Goal: Information Seeking & Learning: Understand process/instructions

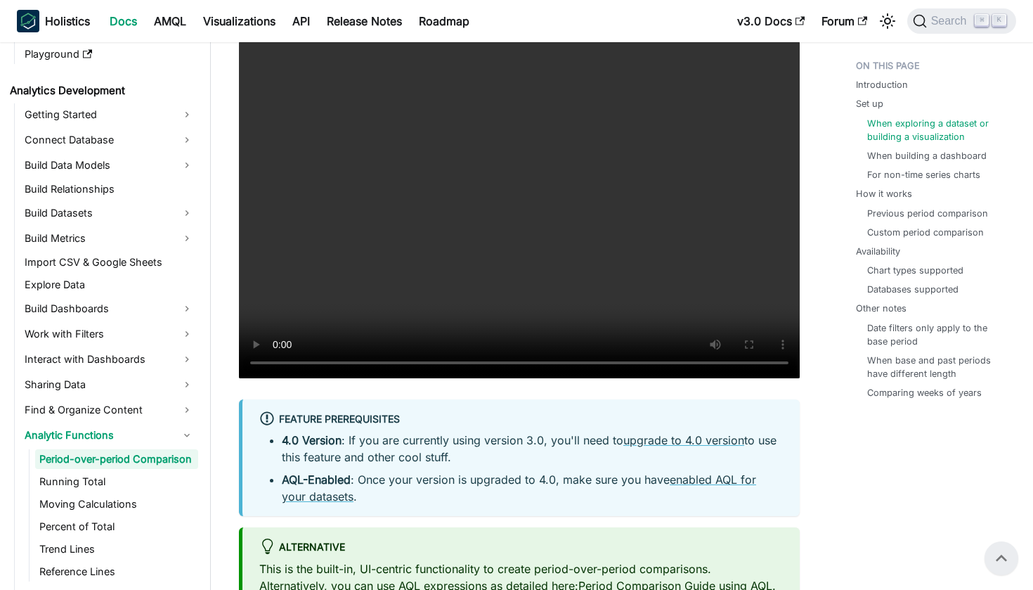
scroll to position [1339, 0]
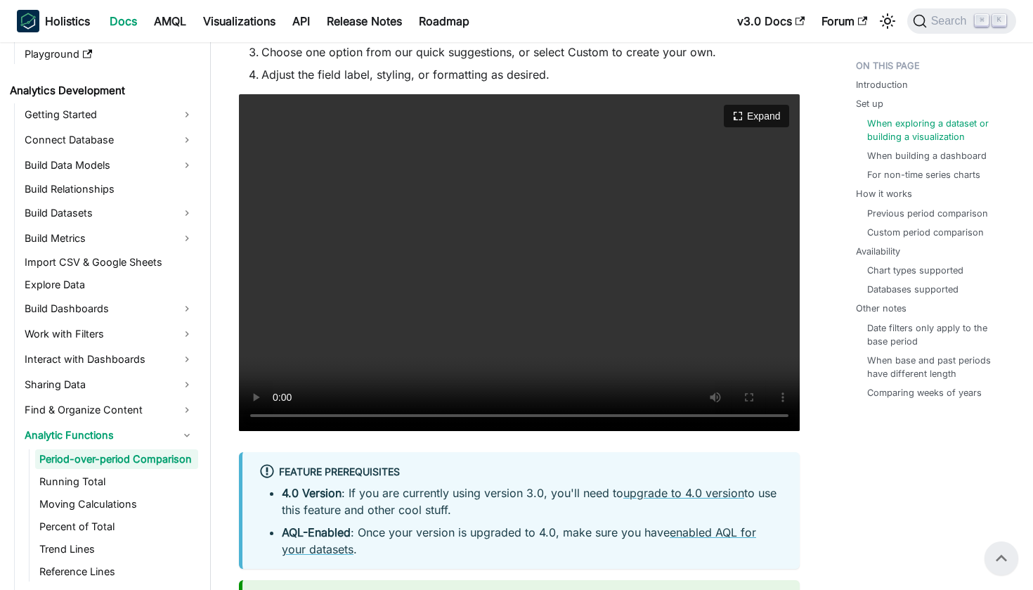
click at [276, 415] on video "Your browser does not support embedding video, but you can download it ." at bounding box center [519, 262] width 561 height 337
click at [733, 415] on video "Your browser does not support embedding video, but you can download it ." at bounding box center [519, 262] width 561 height 337
click at [276, 417] on video "Your browser does not support embedding video, but you can download it ." at bounding box center [519, 262] width 561 height 337
click at [273, 417] on video "Your browser does not support embedding video, but you can download it ." at bounding box center [519, 262] width 561 height 337
drag, startPoint x: 475, startPoint y: 415, endPoint x: 306, endPoint y: 413, distance: 169.4
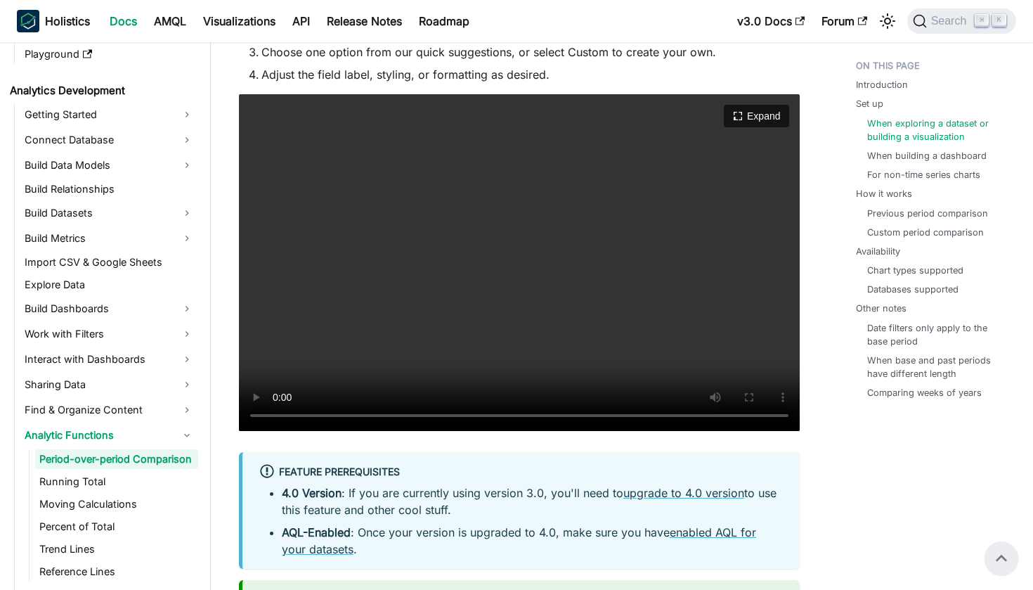
click at [306, 413] on video "Your browser does not support embedding video, but you can download it ." at bounding box center [519, 262] width 561 height 337
click at [276, 418] on video "Your browser does not support embedding video, but you can download it ." at bounding box center [519, 262] width 561 height 337
click at [408, 317] on video "Your browser does not support embedding video, but you can download it ." at bounding box center [519, 262] width 561 height 337
click at [276, 416] on video "Your browser does not support embedding video, but you can download it ." at bounding box center [519, 262] width 561 height 337
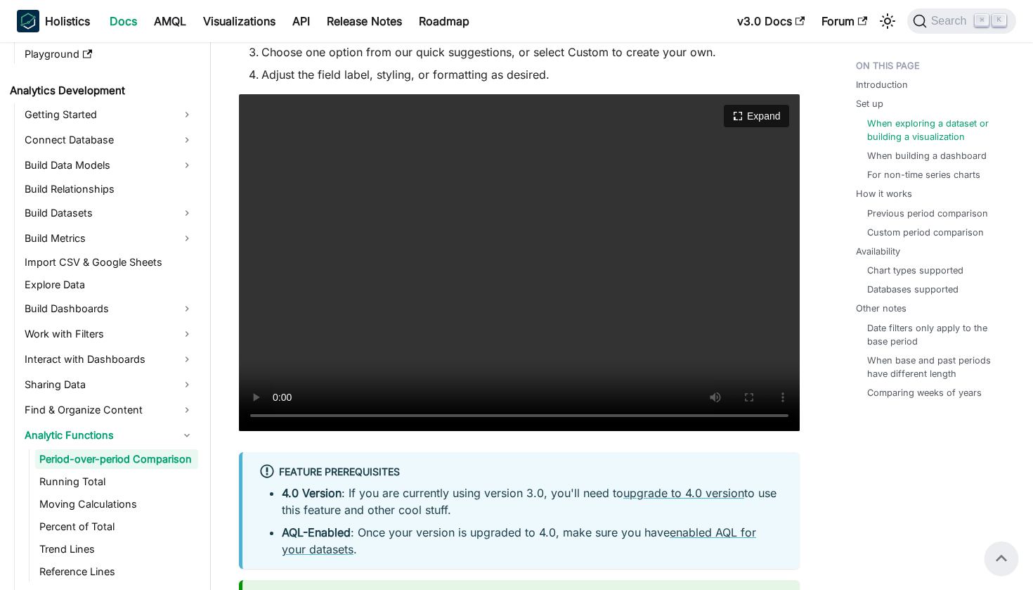
click at [388, 411] on video "Your browser does not support embedding video, but you can download it ." at bounding box center [519, 262] width 561 height 337
click at [364, 416] on video "Your browser does not support embedding video, but you can download it ." at bounding box center [519, 262] width 561 height 337
click at [276, 414] on video "Your browser does not support embedding video, but you can download it ." at bounding box center [519, 262] width 561 height 337
click at [277, 419] on video "Your browser does not support embedding video, but you can download it ." at bounding box center [519, 262] width 561 height 337
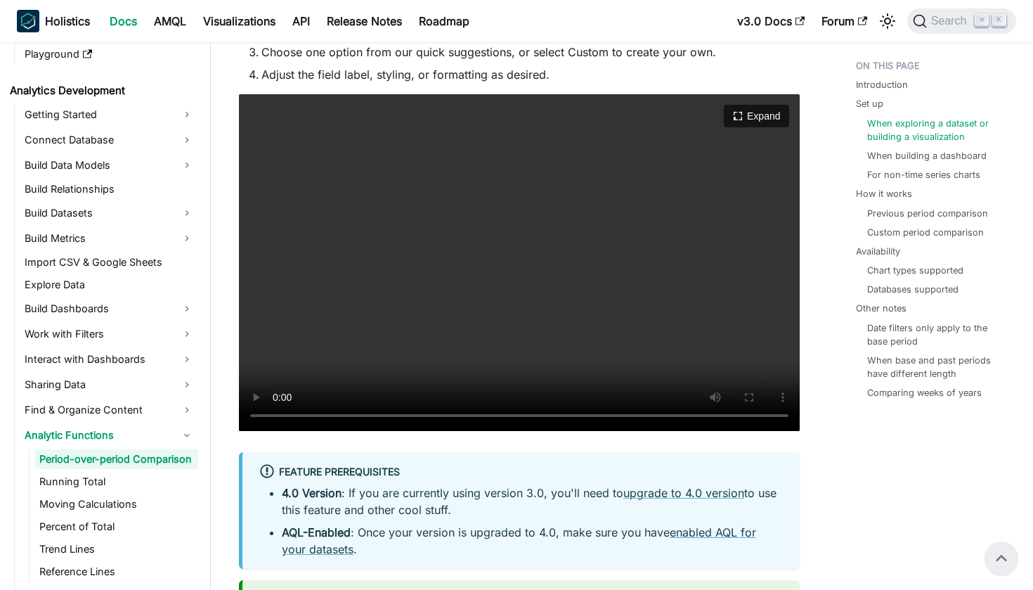
click at [414, 416] on video "Your browser does not support embedding video, but you can download it ." at bounding box center [519, 262] width 561 height 337
click at [280, 415] on video "Your browser does not support embedding video, but you can download it ." at bounding box center [519, 262] width 561 height 337
click at [274, 417] on video "Your browser does not support embedding video, but you can download it ." at bounding box center [519, 262] width 561 height 337
click at [281, 410] on video "Your browser does not support embedding video, but you can download it ." at bounding box center [519, 262] width 561 height 337
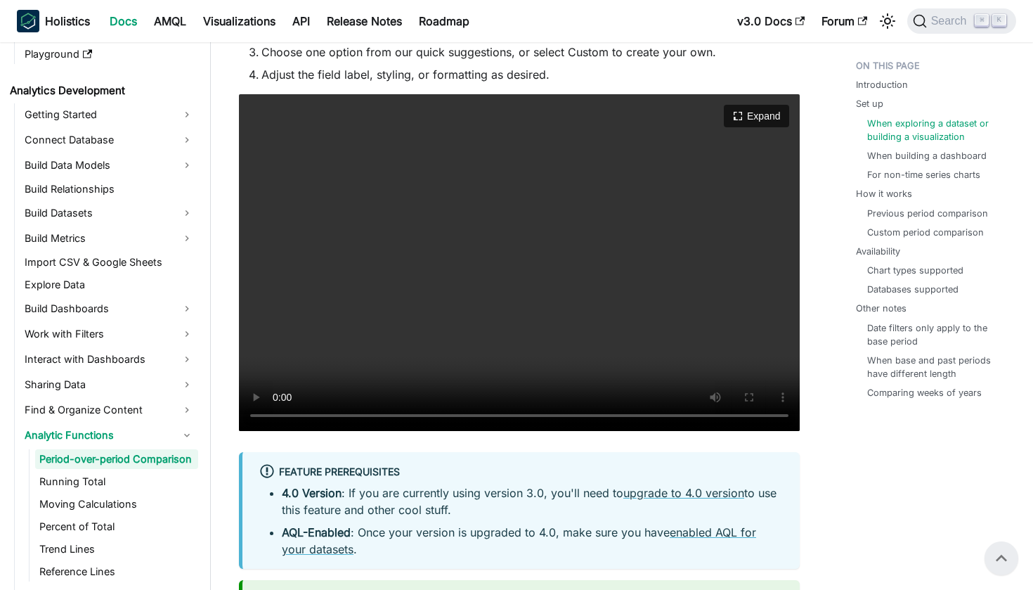
click at [281, 410] on video "Your browser does not support embedding video, but you can download it ." at bounding box center [519, 262] width 561 height 337
click at [279, 417] on video "Your browser does not support embedding video, but you can download it ." at bounding box center [519, 262] width 561 height 337
click at [282, 416] on video "Your browser does not support embedding video, but you can download it ." at bounding box center [519, 262] width 561 height 337
click at [278, 413] on video "Your browser does not support embedding video, but you can download it ." at bounding box center [519, 262] width 561 height 337
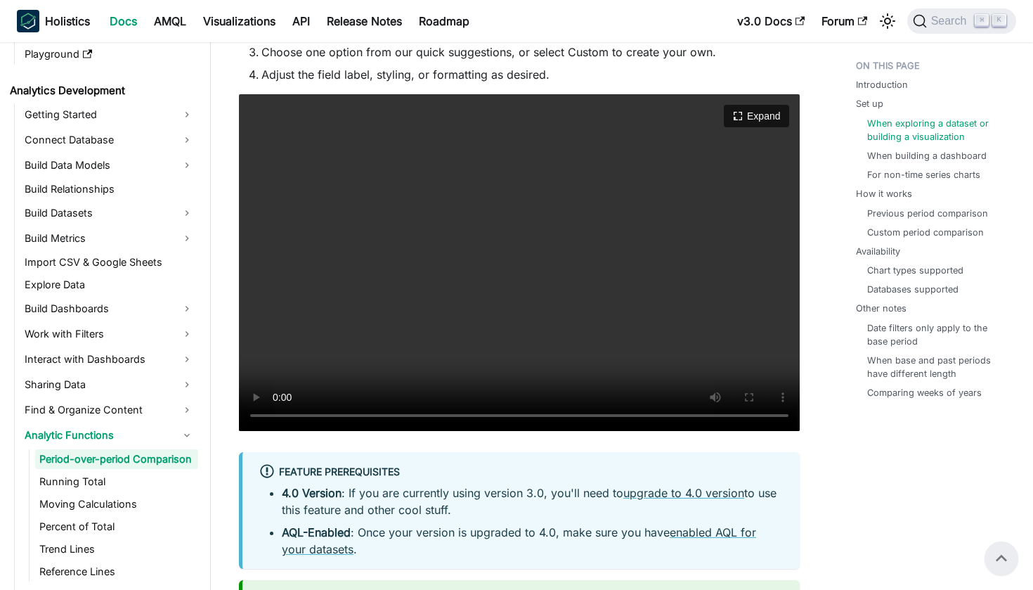
click at [278, 413] on video "Your browser does not support embedding video, but you can download it ." at bounding box center [519, 262] width 561 height 337
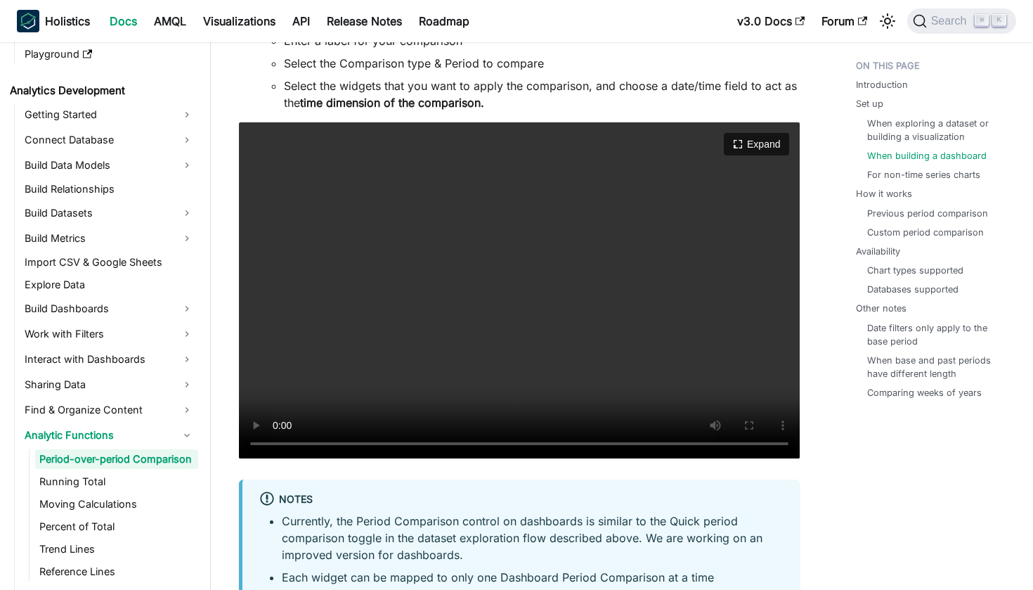
scroll to position [2538, 0]
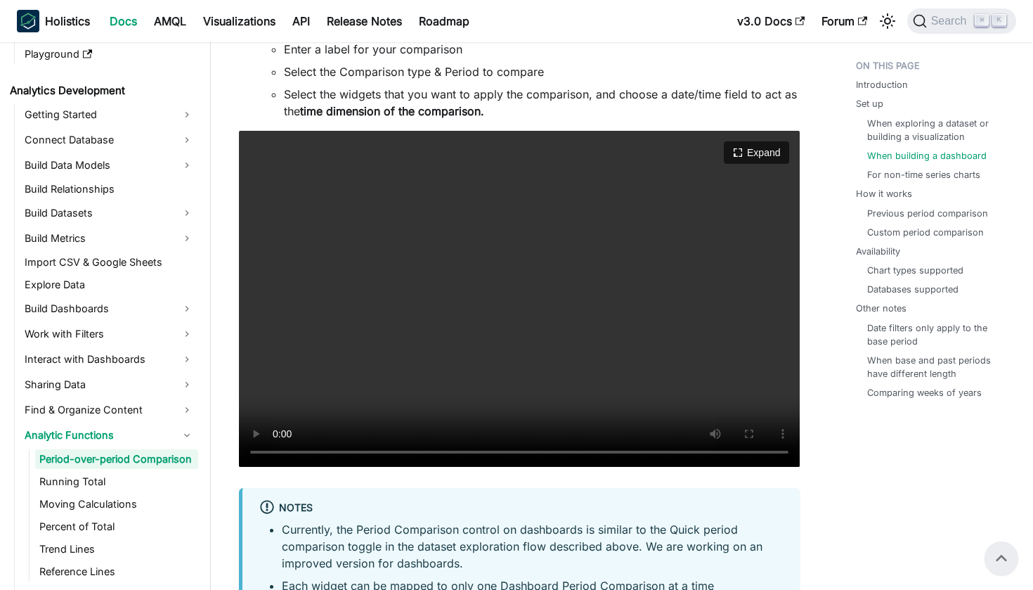
click at [278, 451] on video "Your browser does not support embedding video, but you can download it ." at bounding box center [519, 299] width 561 height 337
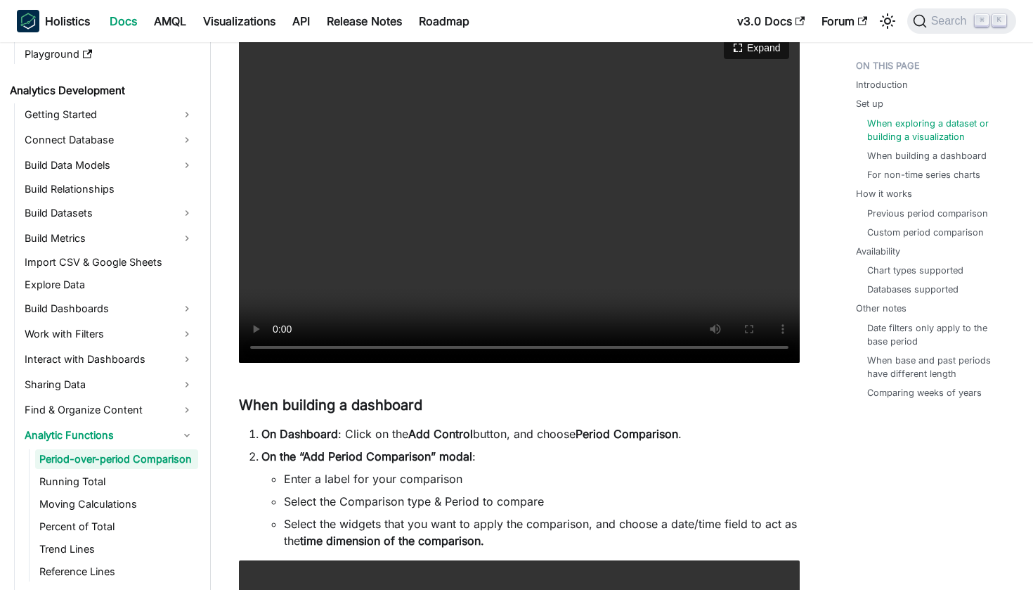
scroll to position [2112, 0]
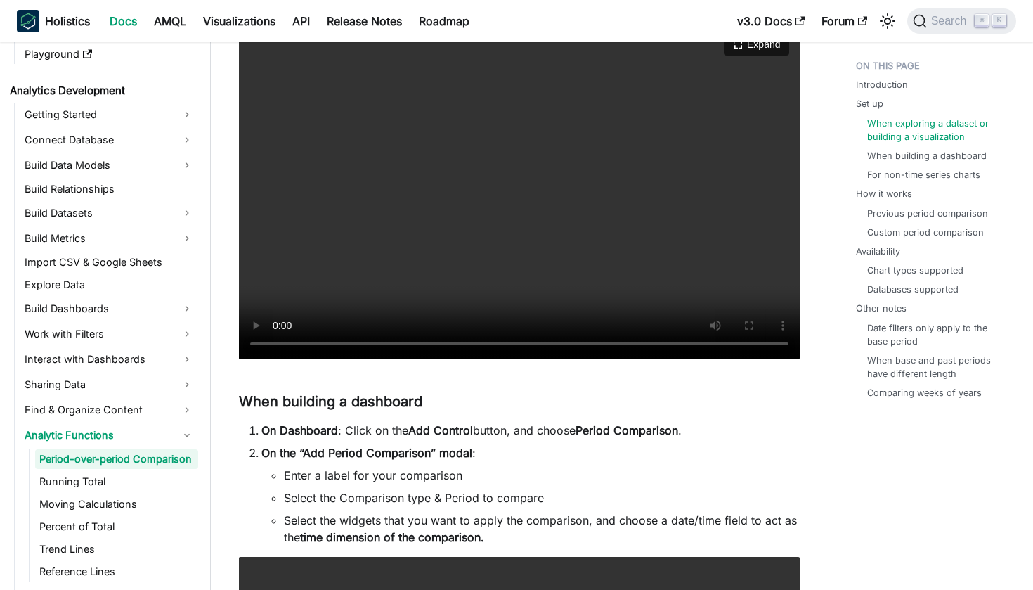
click at [275, 345] on video "Your browser does not support embedding video, but you can download it ." at bounding box center [519, 190] width 561 height 337
click at [284, 344] on video "Your browser does not support embedding video, but you can download it ." at bounding box center [519, 190] width 561 height 337
click at [278, 344] on video "Your browser does not support embedding video, but you can download it ." at bounding box center [519, 190] width 561 height 337
click at [427, 339] on video "Your browser does not support embedding video, but you can download it ." at bounding box center [519, 190] width 561 height 337
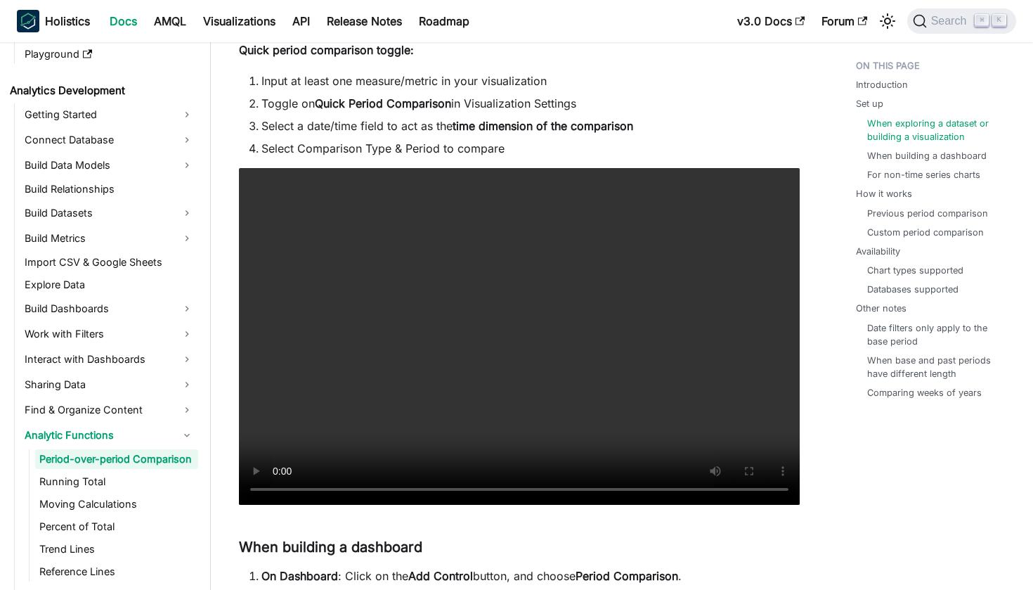
scroll to position [1976, 0]
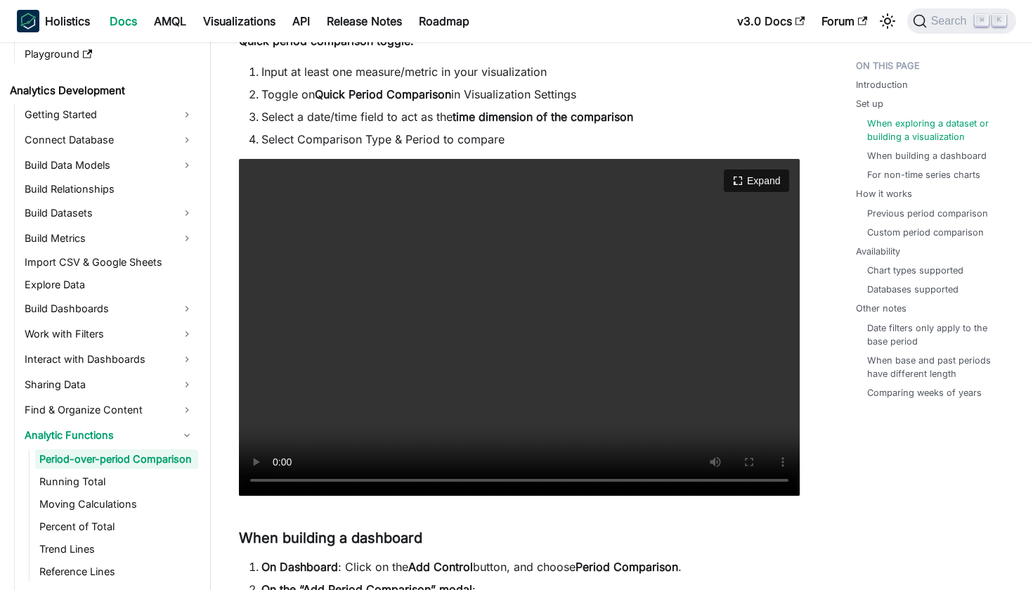
click at [388, 479] on video "Your browser does not support embedding video, but you can download it ." at bounding box center [519, 327] width 561 height 337
click at [389, 480] on video "Your browser does not support embedding video, but you can download it ." at bounding box center [519, 327] width 561 height 337
click at [378, 481] on video "Your browser does not support embedding video, but you can download it ." at bounding box center [519, 327] width 561 height 337
click at [390, 480] on video "Your browser does not support embedding video, but you can download it ." at bounding box center [519, 327] width 561 height 337
click at [410, 479] on video "Your browser does not support embedding video, but you can download it ." at bounding box center [519, 327] width 561 height 337
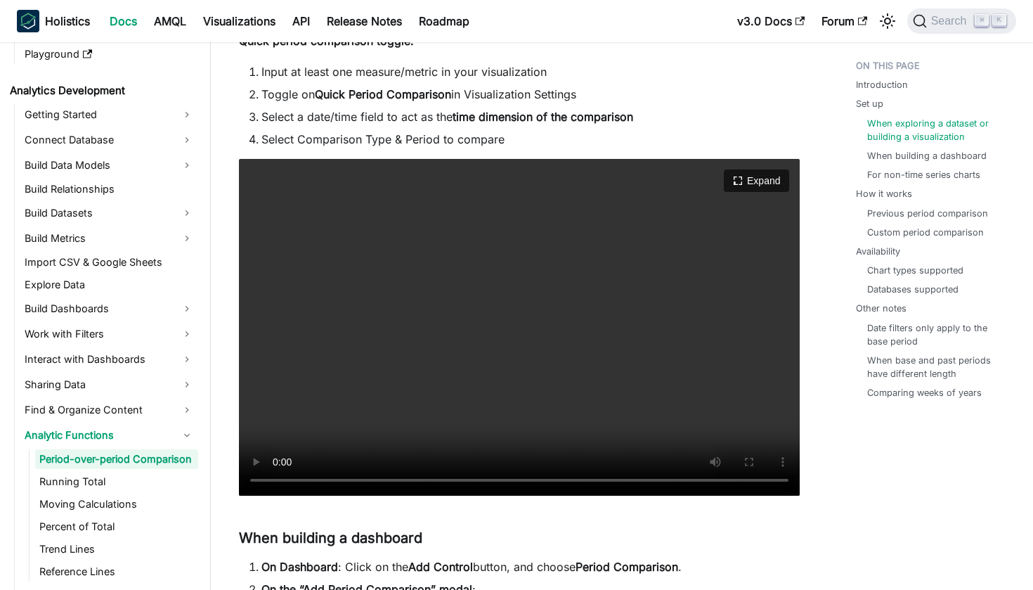
click at [427, 479] on video "Your browser does not support embedding video, but you can download it ." at bounding box center [519, 327] width 561 height 337
click at [446, 477] on video "Your browser does not support embedding video, but you can download it ." at bounding box center [519, 327] width 561 height 337
click at [469, 477] on video "Your browser does not support embedding video, but you can download it ." at bounding box center [519, 327] width 561 height 337
click at [376, 481] on video "Your browser does not support embedding video, but you can download it ." at bounding box center [519, 327] width 561 height 337
click at [343, 480] on video "Your browser does not support embedding video, but you can download it ." at bounding box center [519, 327] width 561 height 337
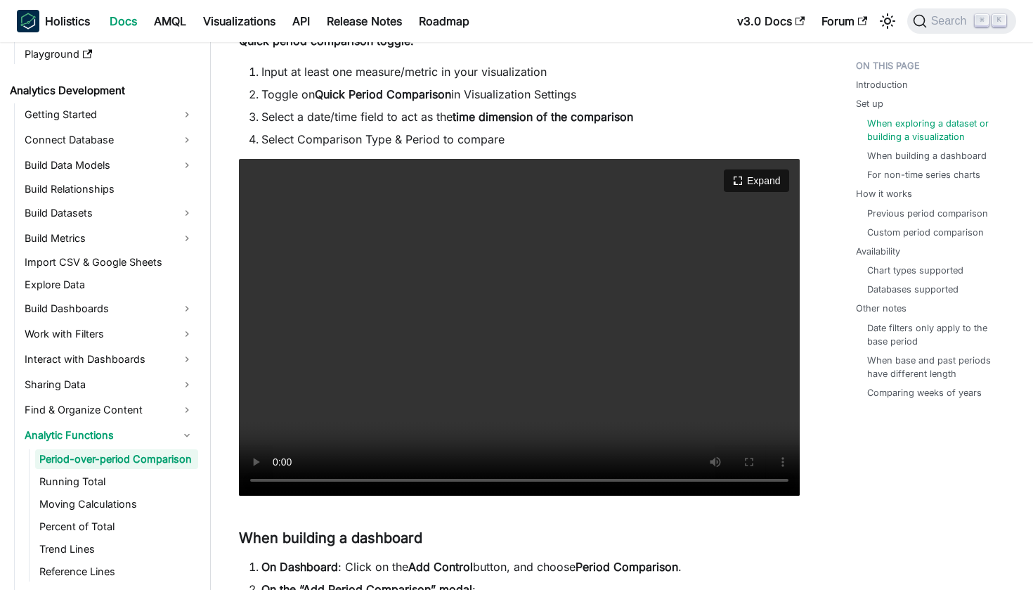
click at [286, 480] on video "Your browser does not support embedding video, but you can download it ." at bounding box center [519, 327] width 561 height 337
click at [280, 481] on video "Your browser does not support embedding video, but you can download it ." at bounding box center [519, 327] width 561 height 337
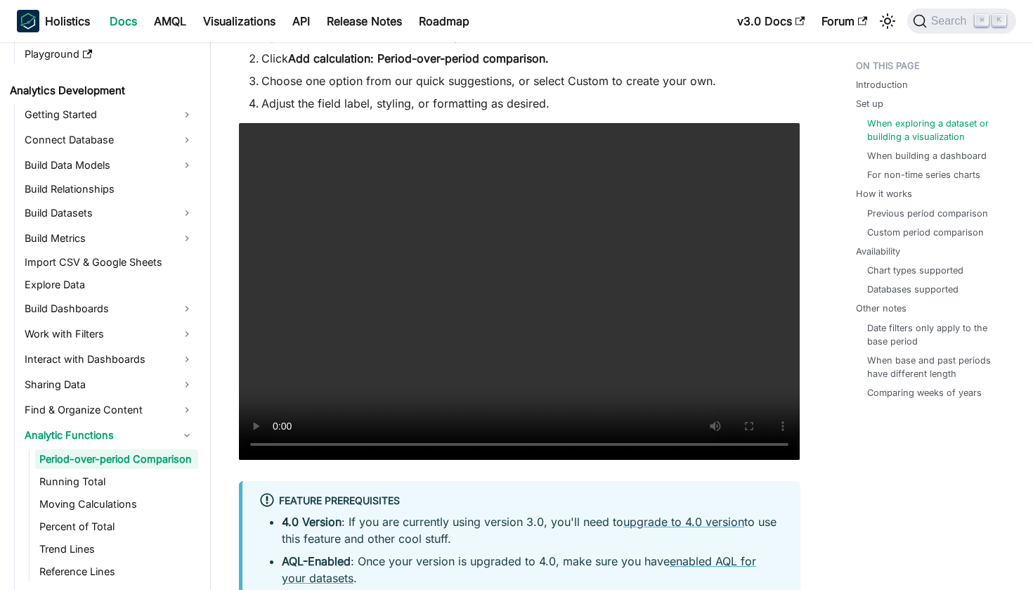
scroll to position [1310, 0]
click at [394, 451] on video "Your browser does not support embedding video, but you can download it ." at bounding box center [519, 291] width 561 height 337
click at [389, 444] on video "Your browser does not support embedding video, but you can download it ." at bounding box center [519, 291] width 561 height 337
click at [280, 441] on video "Your browser does not support embedding video, but you can download it ." at bounding box center [519, 291] width 561 height 337
click at [277, 449] on video "Your browser does not support embedding video, but you can download it ." at bounding box center [519, 291] width 561 height 337
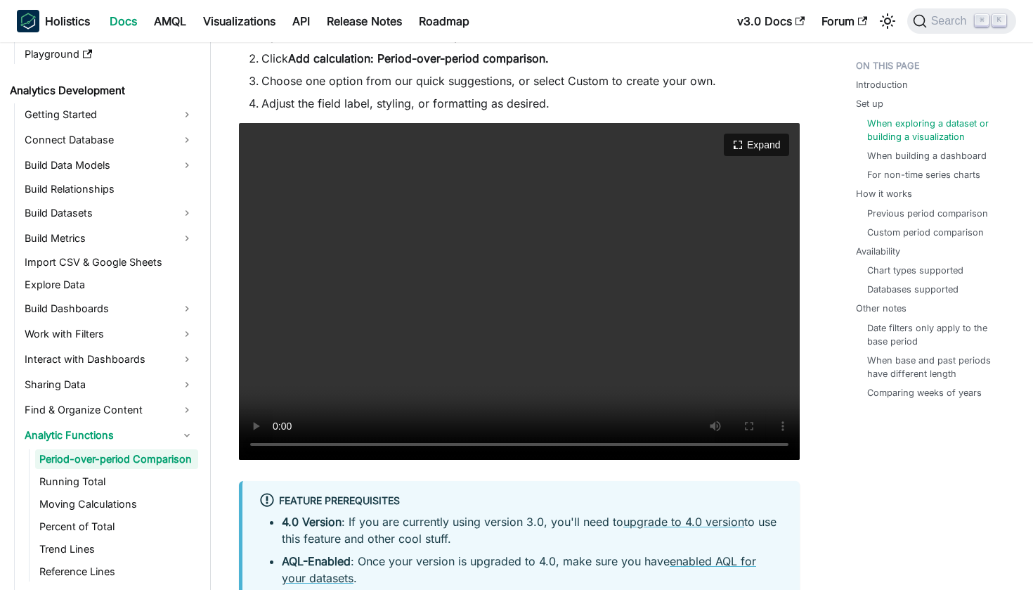
click at [277, 449] on video "Your browser does not support embedding video, but you can download it ." at bounding box center [519, 291] width 561 height 337
click at [278, 448] on video "Your browser does not support embedding video, but you can download it ." at bounding box center [519, 291] width 561 height 337
click at [280, 444] on video "Your browser does not support embedding video, but you can download it ." at bounding box center [519, 291] width 561 height 337
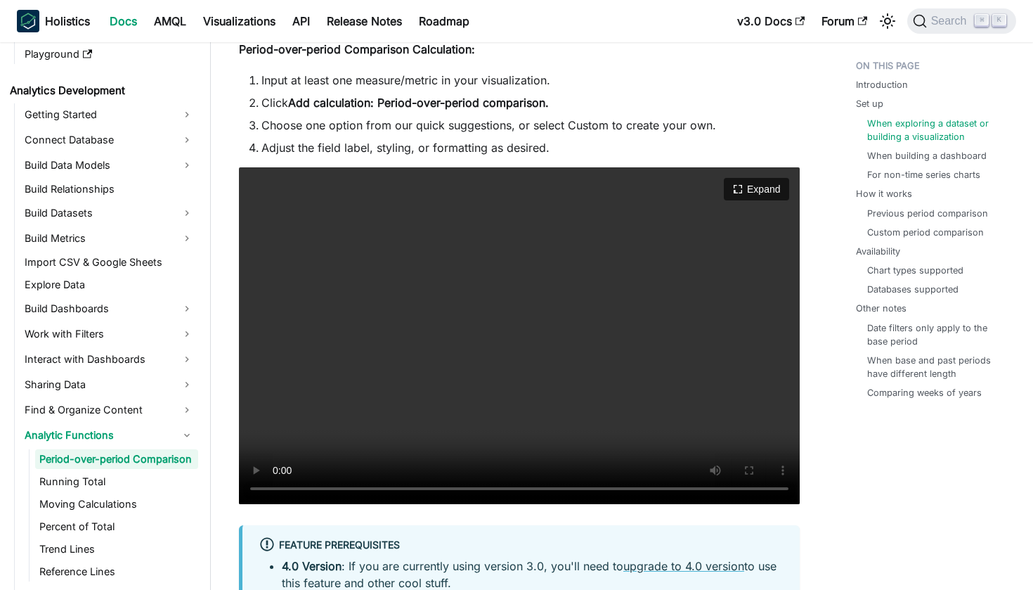
scroll to position [1270, 0]
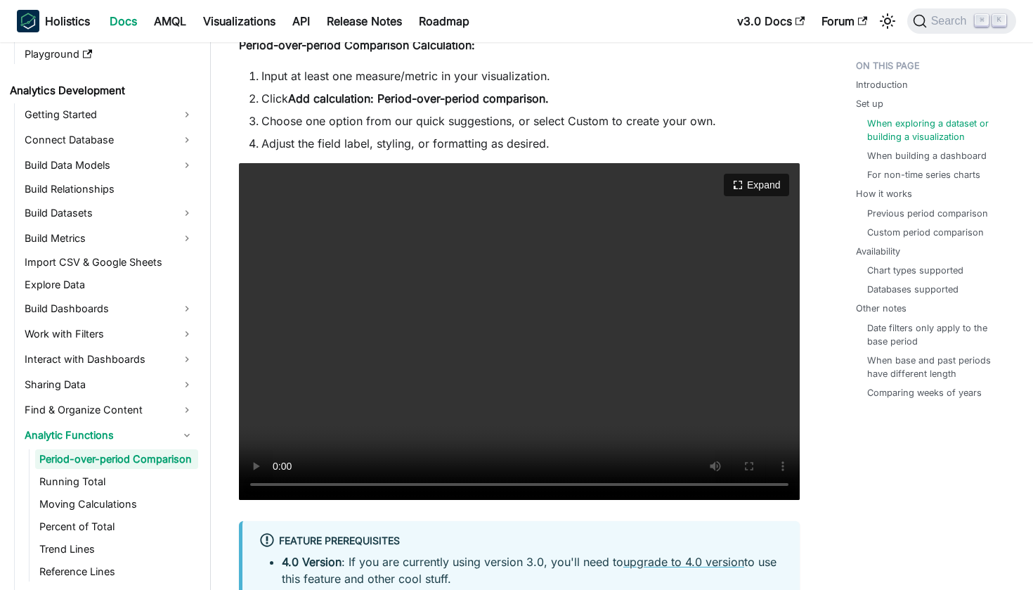
click at [469, 481] on video "Your browser does not support embedding video, but you can download it ." at bounding box center [519, 331] width 561 height 337
click at [442, 484] on video "Your browser does not support embedding video, but you can download it ." at bounding box center [519, 331] width 561 height 337
click at [406, 487] on video "Your browser does not support embedding video, but you can download it ." at bounding box center [519, 331] width 561 height 337
click at [386, 484] on video "Your browser does not support embedding video, but you can download it ." at bounding box center [519, 331] width 561 height 337
click at [276, 486] on video "Your browser does not support embedding video, but you can download it ." at bounding box center [519, 331] width 561 height 337
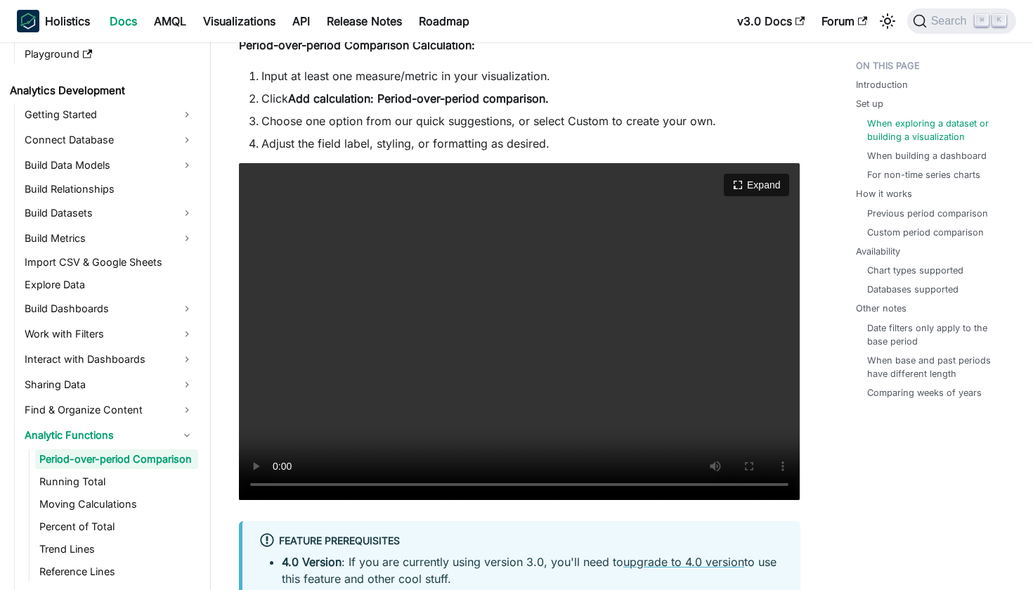
click at [276, 486] on video "Your browser does not support embedding video, but you can download it ." at bounding box center [519, 331] width 561 height 337
click at [442, 484] on video "Your browser does not support embedding video, but you can download it ." at bounding box center [519, 331] width 561 height 337
click at [278, 483] on video "Your browser does not support embedding video, but you can download it ." at bounding box center [519, 331] width 561 height 337
click at [443, 479] on video "Your browser does not support embedding video, but you can download it ." at bounding box center [519, 331] width 561 height 337
click at [352, 484] on video "Your browser does not support embedding video, but you can download it ." at bounding box center [519, 331] width 561 height 337
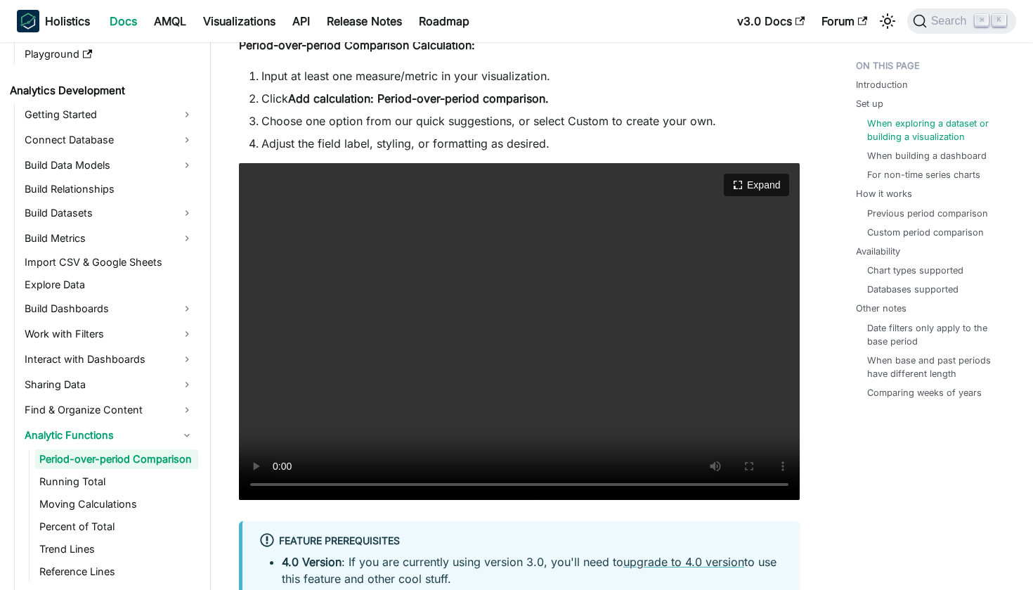
drag, startPoint x: 351, startPoint y: 485, endPoint x: 335, endPoint y: 485, distance: 15.5
click at [335, 485] on video "Your browser does not support embedding video, but you can download it ." at bounding box center [519, 331] width 561 height 337
click at [271, 475] on video "Your browser does not support embedding video, but you can download it ." at bounding box center [519, 331] width 561 height 337
click at [277, 482] on video "Your browser does not support embedding video, but you can download it ." at bounding box center [519, 331] width 561 height 337
click at [274, 491] on video "Your browser does not support embedding video, but you can download it ." at bounding box center [519, 331] width 561 height 337
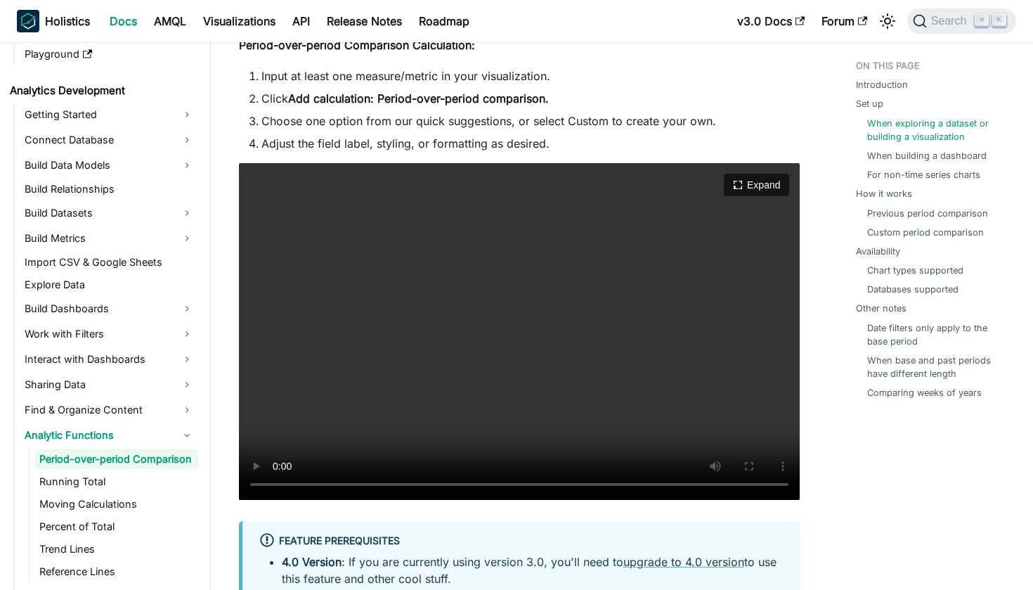
click at [278, 486] on video "Your browser does not support embedding video, but you can download it ." at bounding box center [519, 331] width 561 height 337
click at [427, 483] on video "Your browser does not support embedding video, but you can download it ." at bounding box center [519, 331] width 561 height 337
click at [420, 484] on video "Your browser does not support embedding video, but you can download it ." at bounding box center [519, 331] width 561 height 337
click at [277, 487] on video "Your browser does not support embedding video, but you can download it ." at bounding box center [519, 331] width 561 height 337
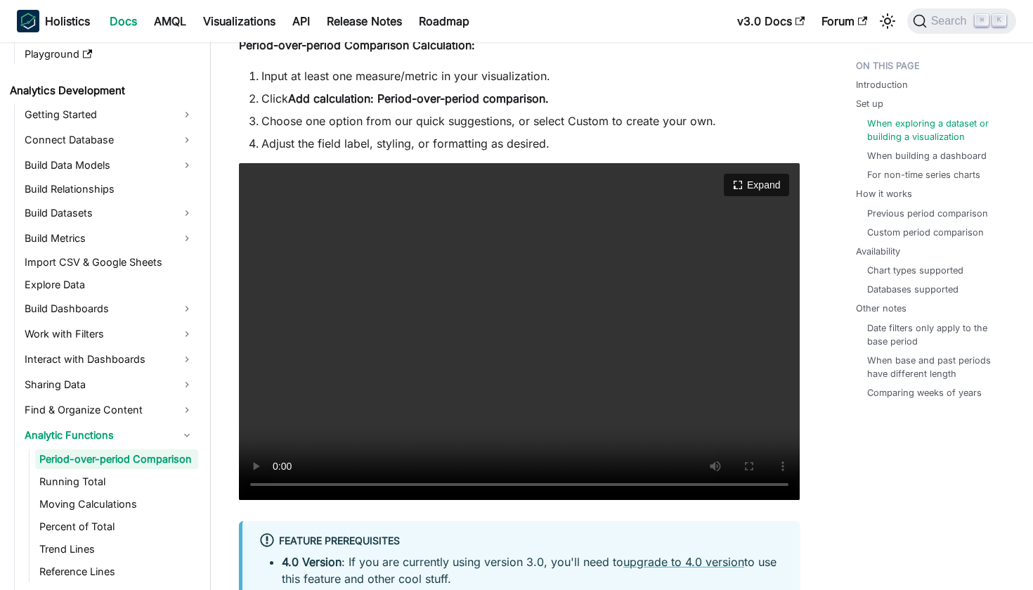
click at [277, 487] on video "Your browser does not support embedding video, but you can download it ." at bounding box center [519, 331] width 561 height 337
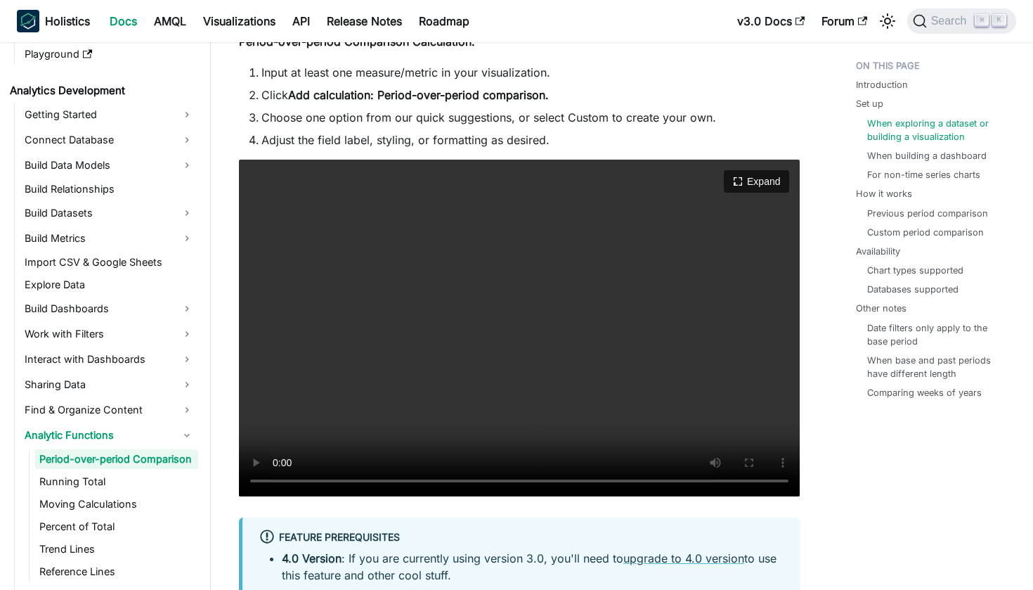
scroll to position [1274, 0]
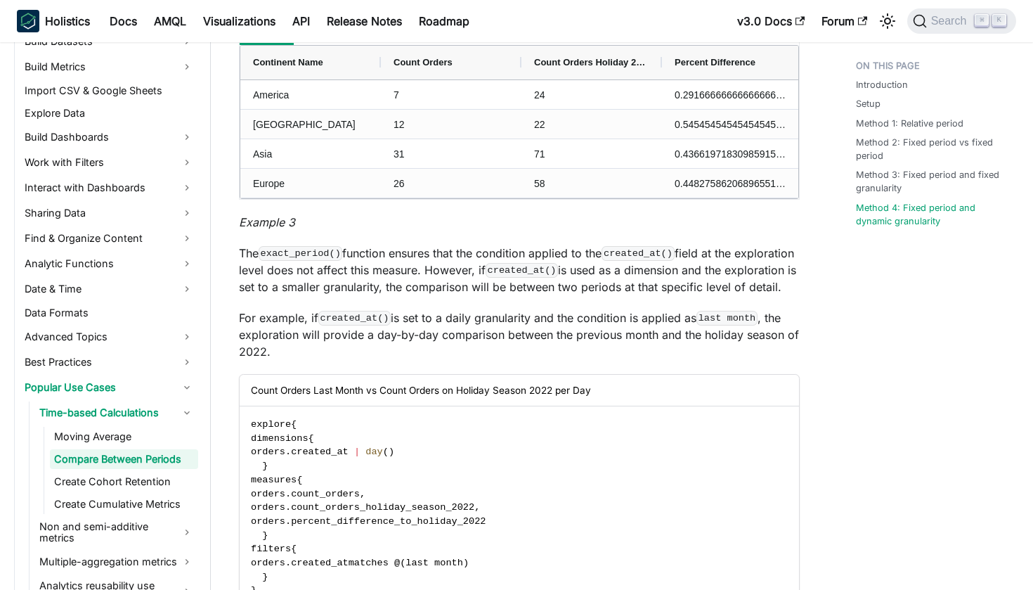
scroll to position [6319, 0]
